Goal: Navigation & Orientation: Understand site structure

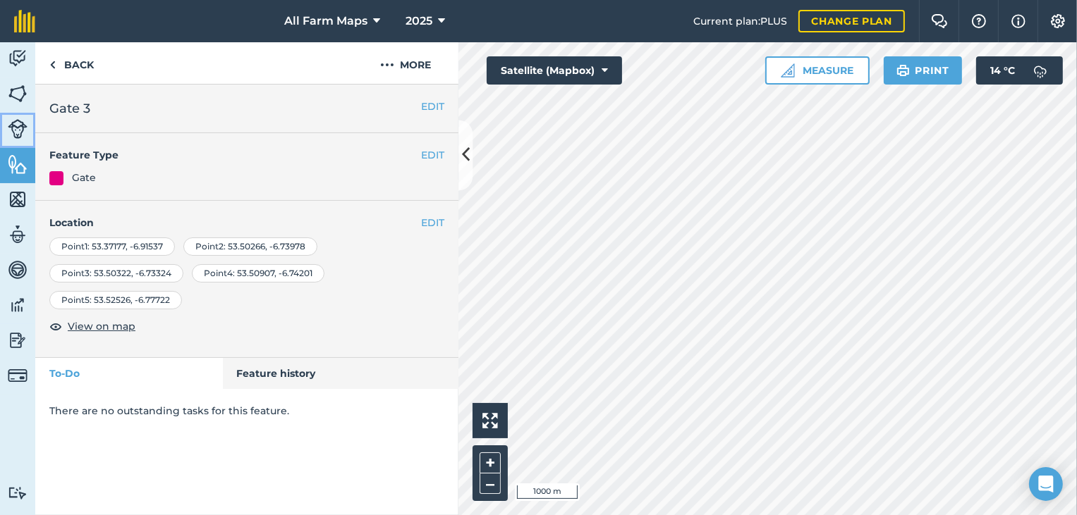
click at [20, 129] on img at bounding box center [18, 129] width 20 height 20
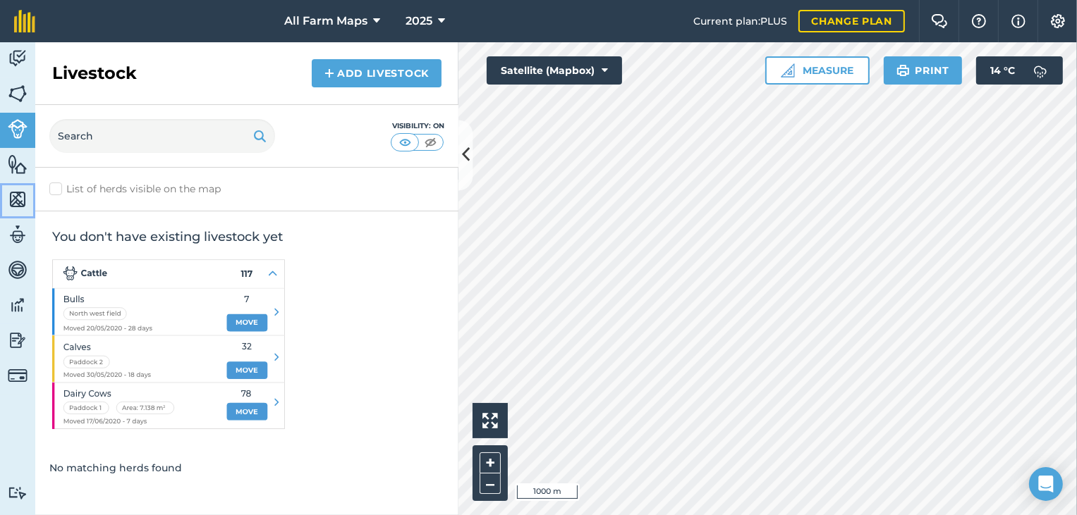
click at [23, 197] on img at bounding box center [18, 199] width 20 height 21
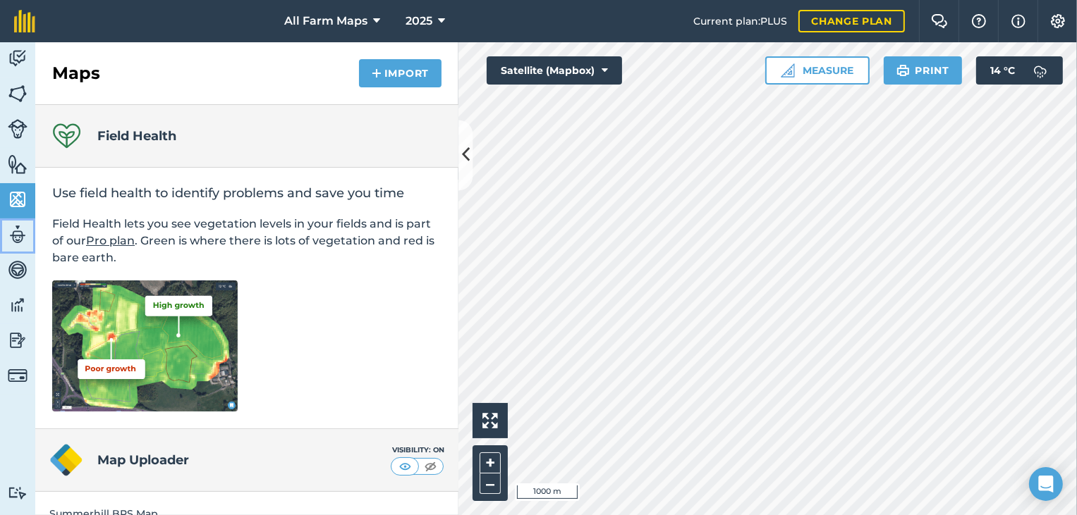
click at [15, 236] on img at bounding box center [18, 234] width 20 height 21
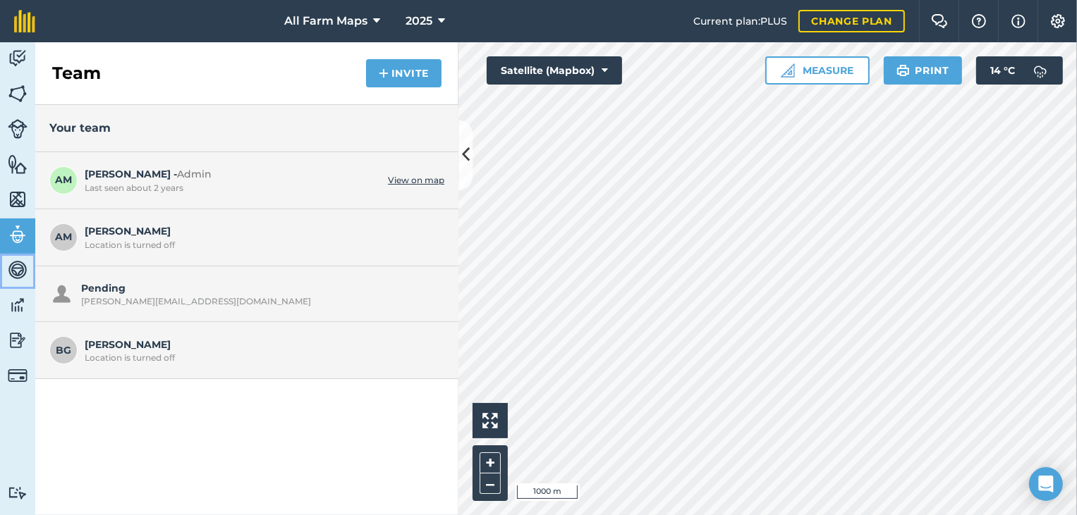
click at [15, 266] on img at bounding box center [18, 269] width 20 height 21
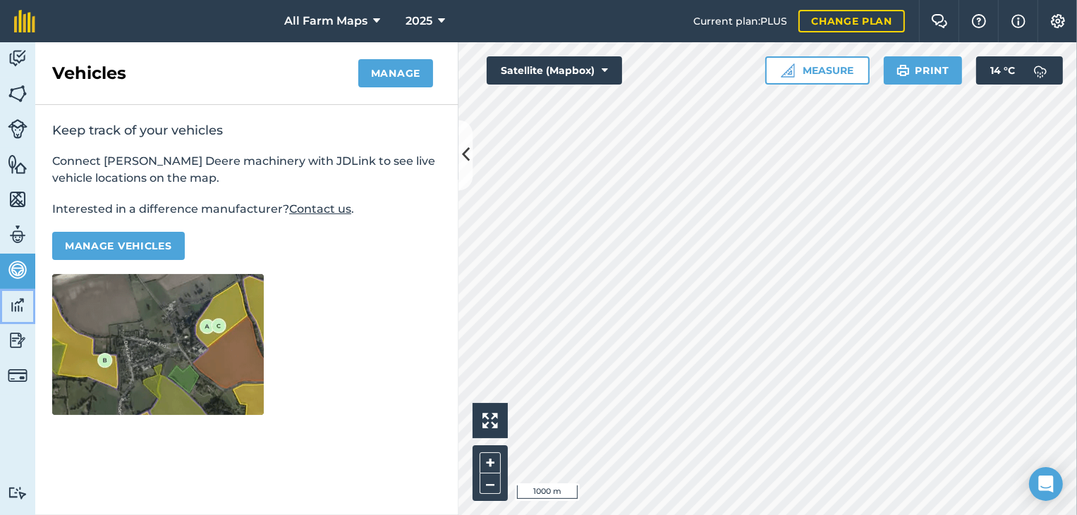
click at [23, 303] on img at bounding box center [18, 305] width 20 height 21
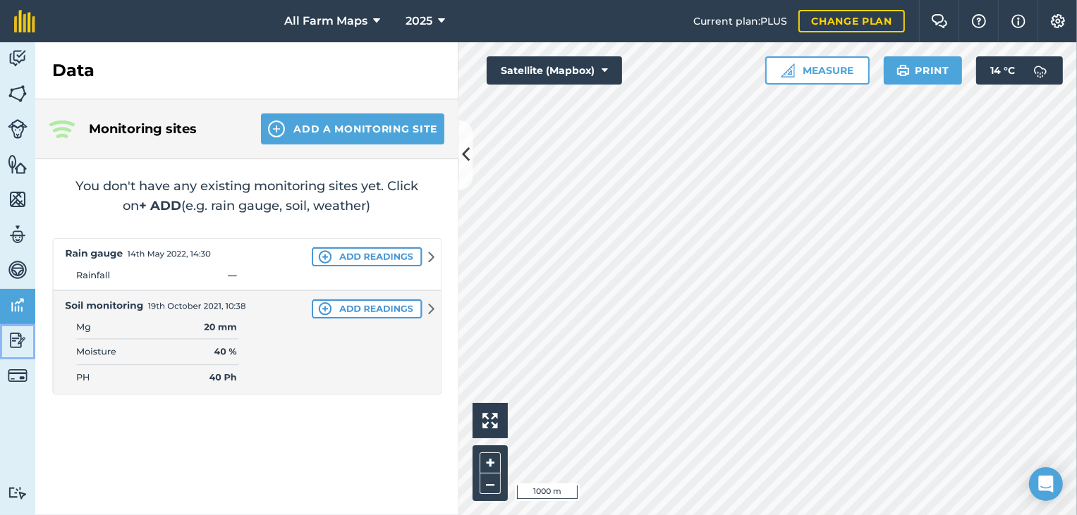
click at [16, 338] on img at bounding box center [18, 340] width 20 height 21
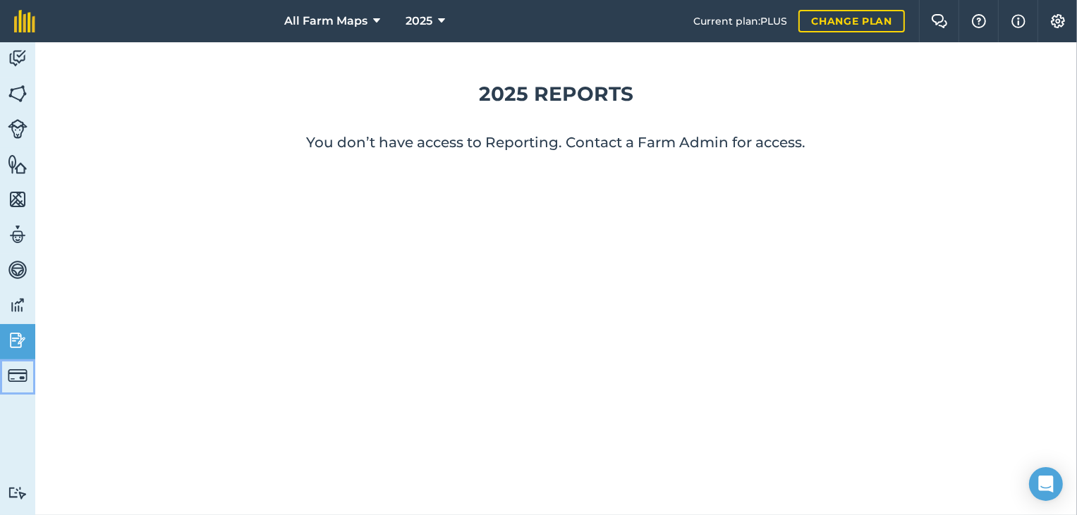
click at [17, 373] on img at bounding box center [18, 376] width 20 height 20
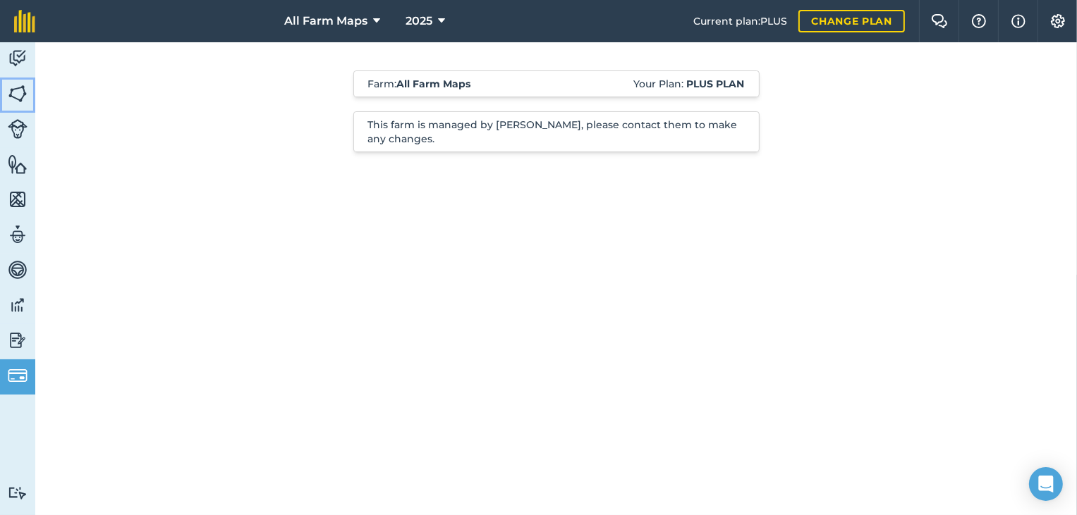
click at [17, 90] on img at bounding box center [18, 93] width 20 height 21
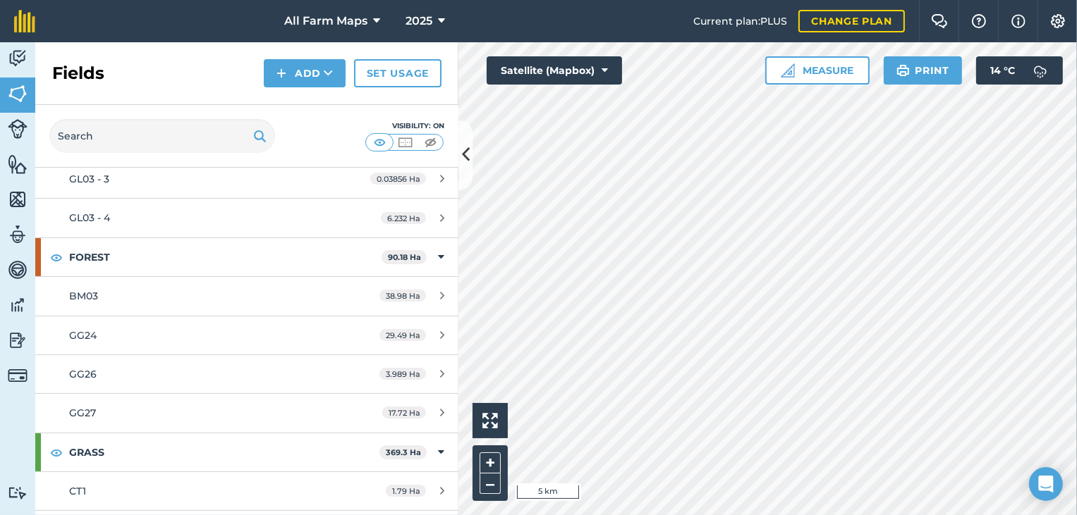
scroll to position [212, 0]
